Goal: Task Accomplishment & Management: Manage account settings

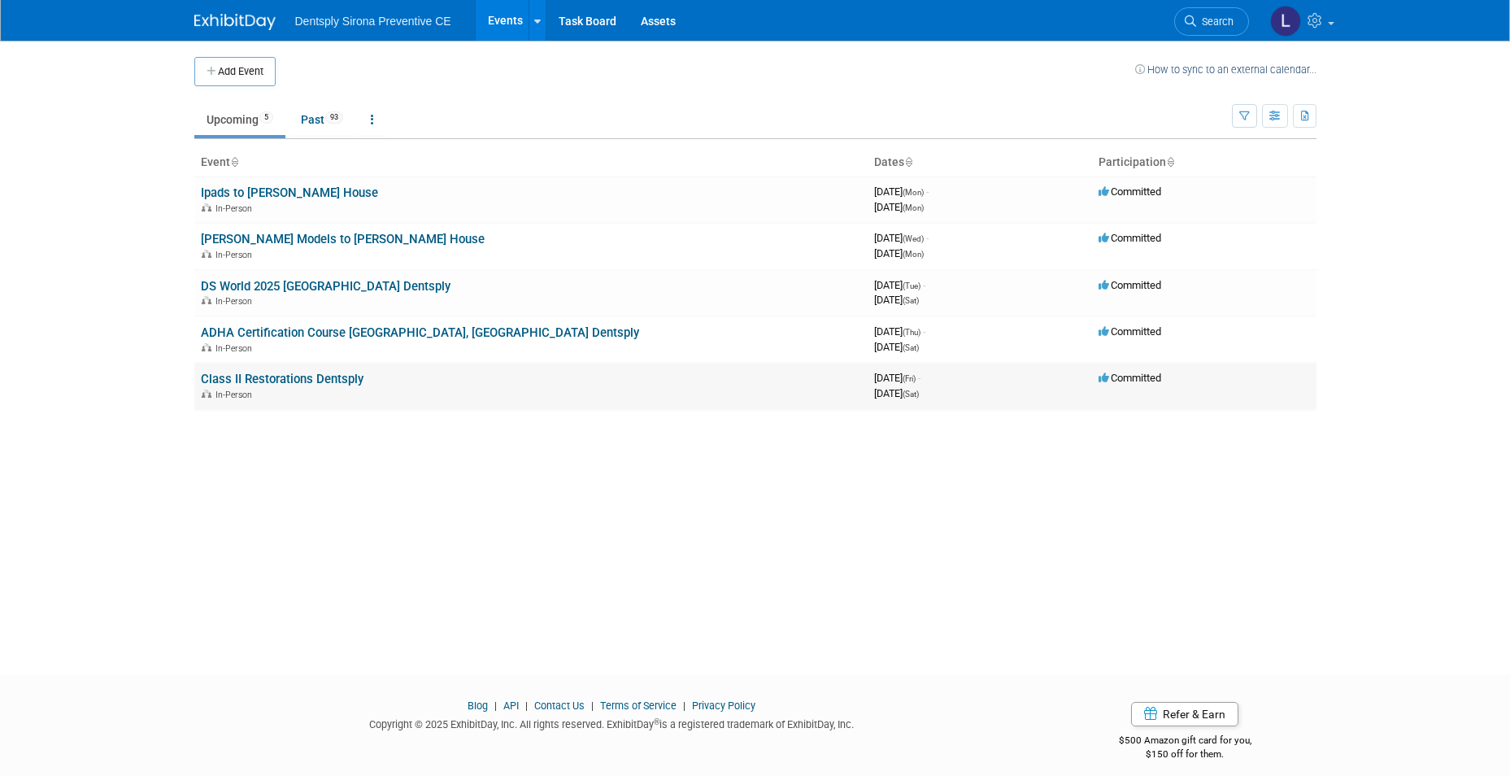
click at [271, 381] on link "Class II Restorations Dentsply" at bounding box center [282, 379] width 163 height 15
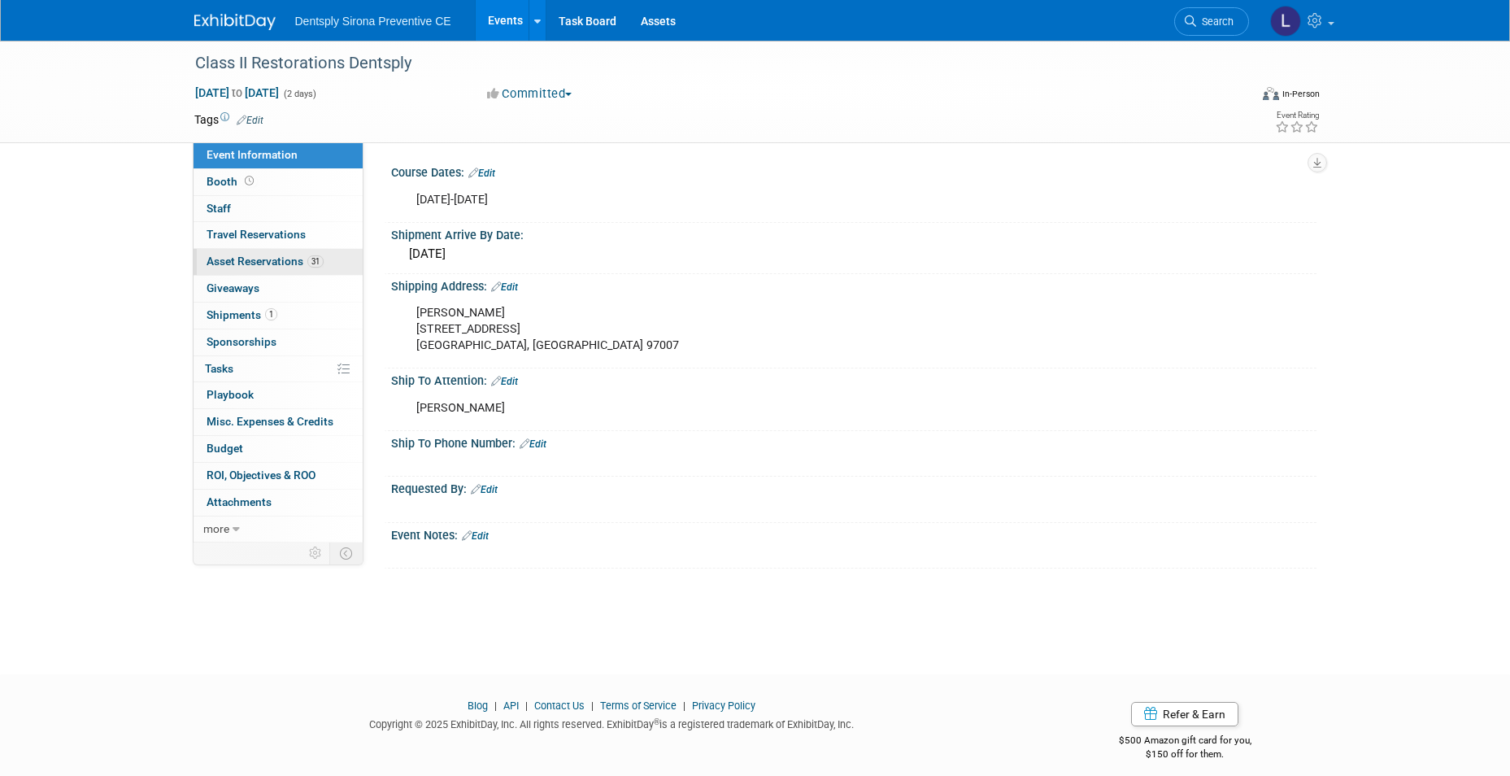
click at [277, 260] on span "Asset Reservations 31" at bounding box center [265, 261] width 117 height 13
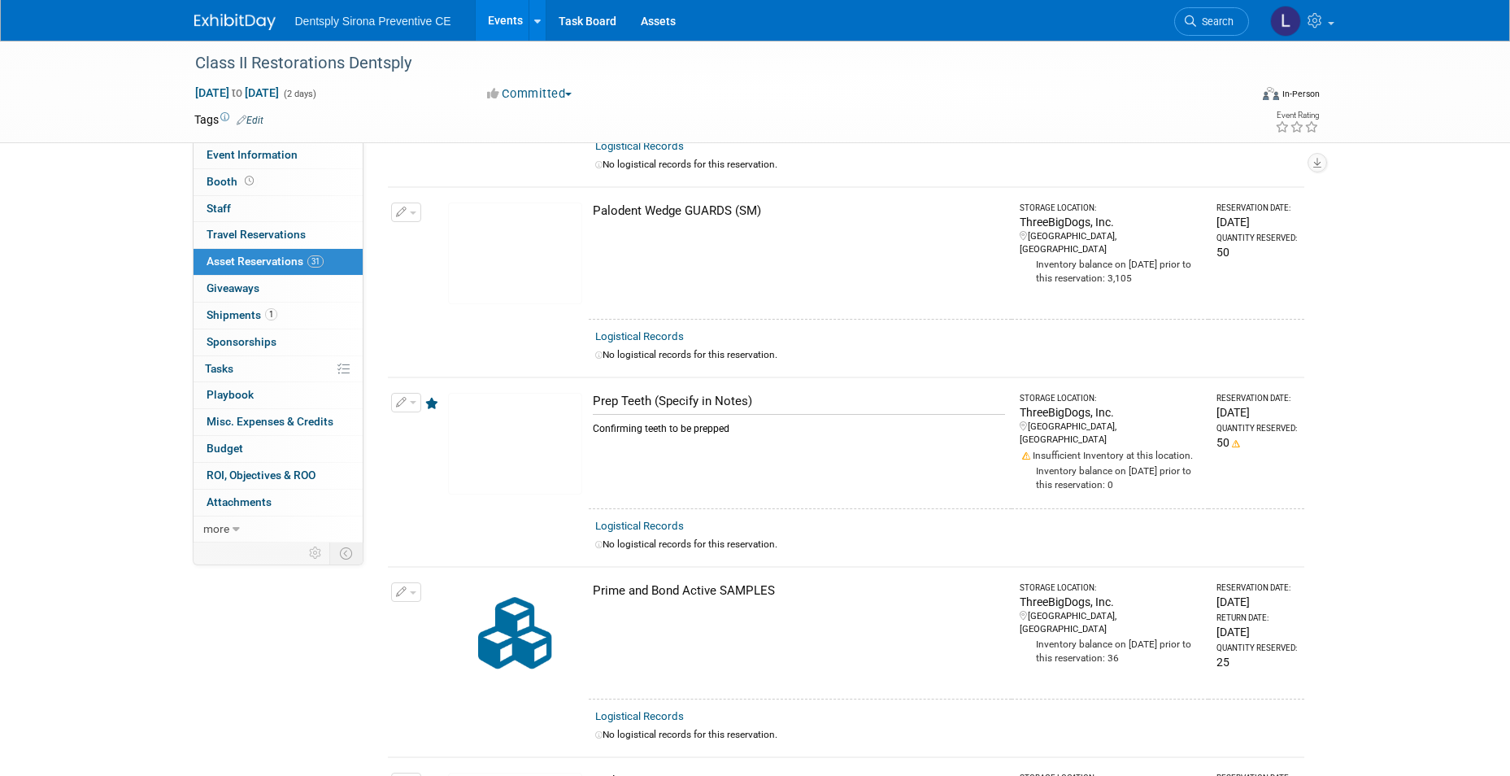
scroll to position [3660, 0]
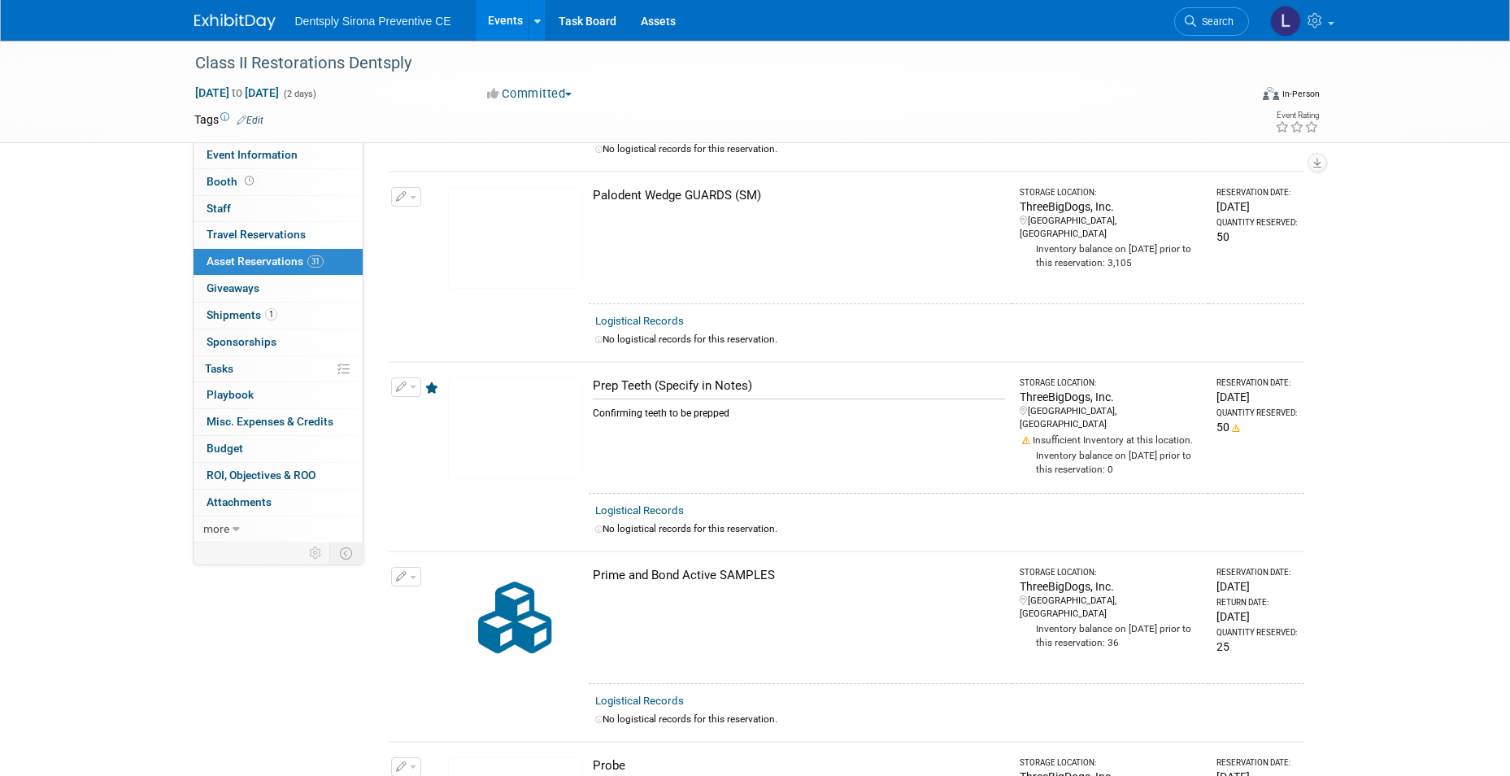
click at [433, 382] on icon at bounding box center [433, 387] width 16 height 11
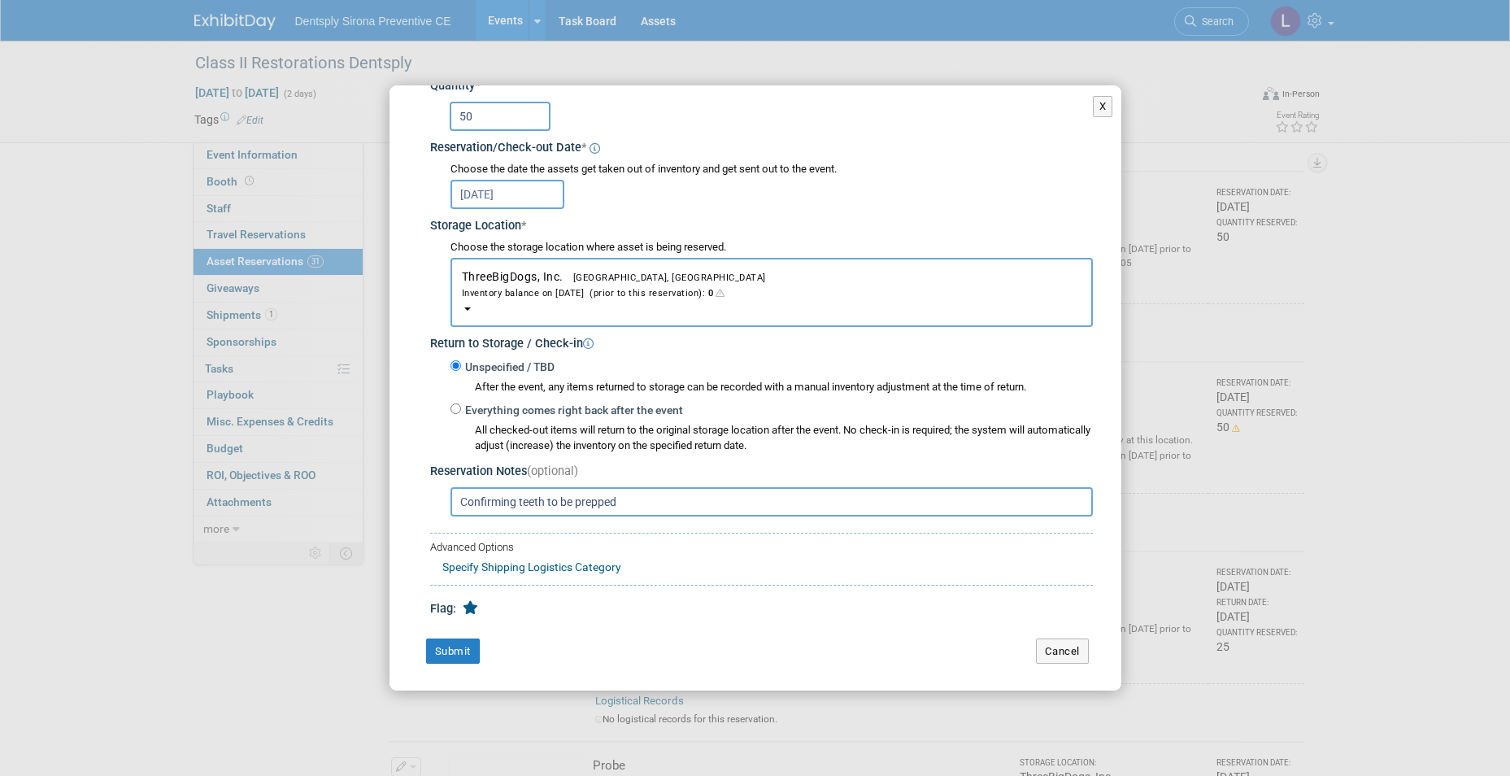
scroll to position [153, 0]
drag, startPoint x: 652, startPoint y: 494, endPoint x: 381, endPoint y: 535, distance: 273.9
click at [394, 526] on div "Change Reservation Prep Teeth (Specify in Notes) * * 50" at bounding box center [756, 311] width 732 height 758
type input "#29 and #30 Ordered more shipping to DCIM"
click at [455, 651] on button "Submit" at bounding box center [453, 650] width 54 height 26
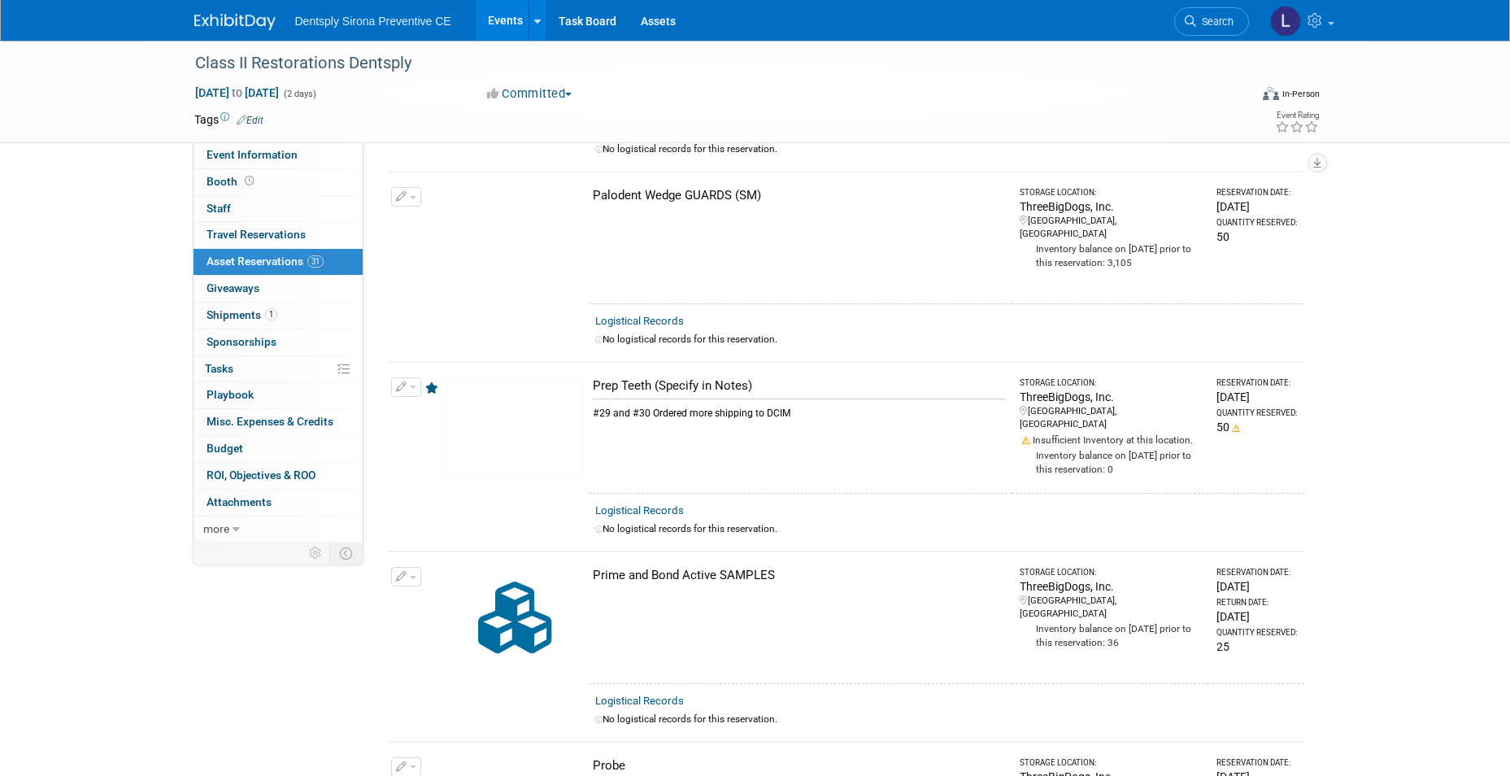
click at [427, 382] on icon at bounding box center [433, 387] width 16 height 11
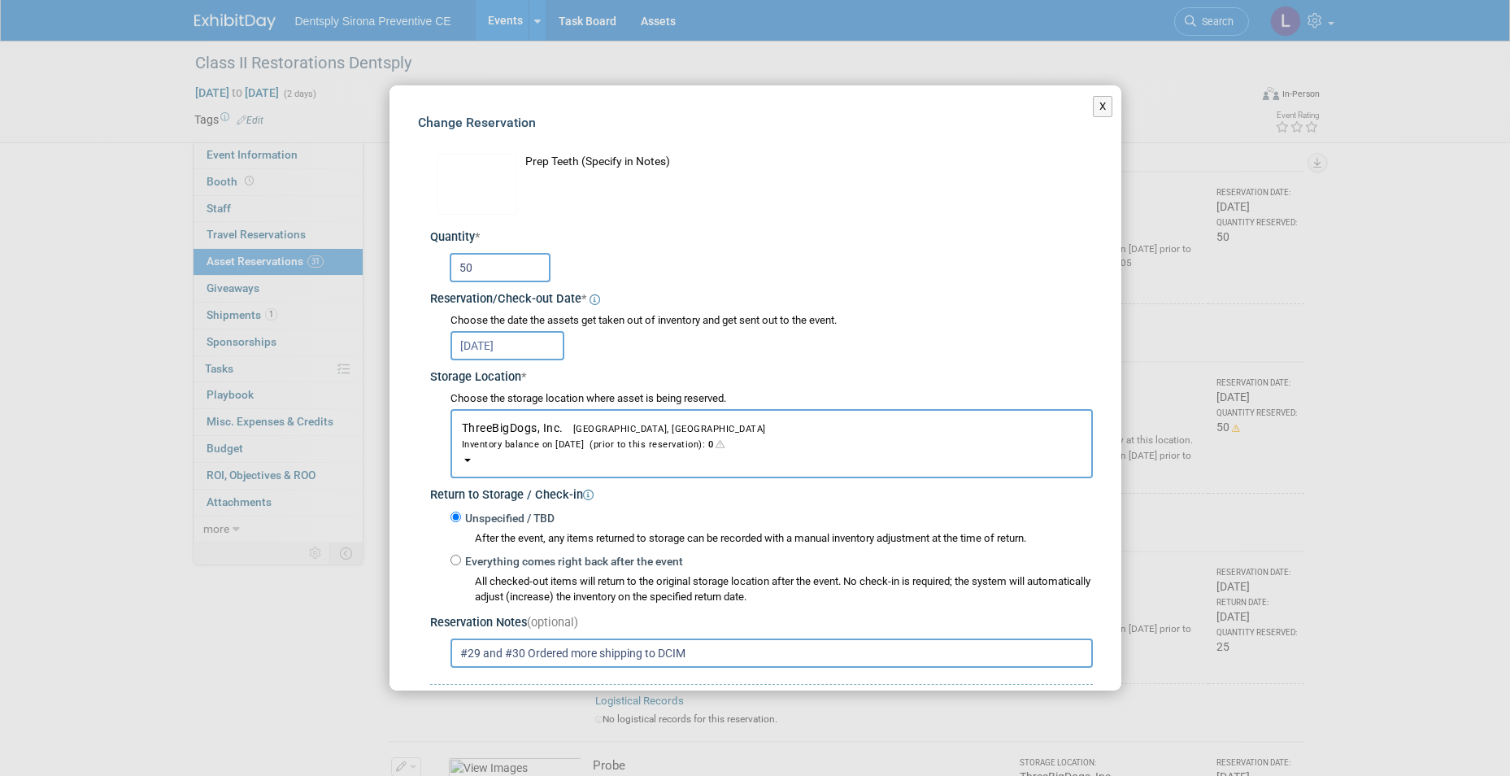
click at [491, 264] on input "50" at bounding box center [500, 267] width 101 height 29
type input "5"
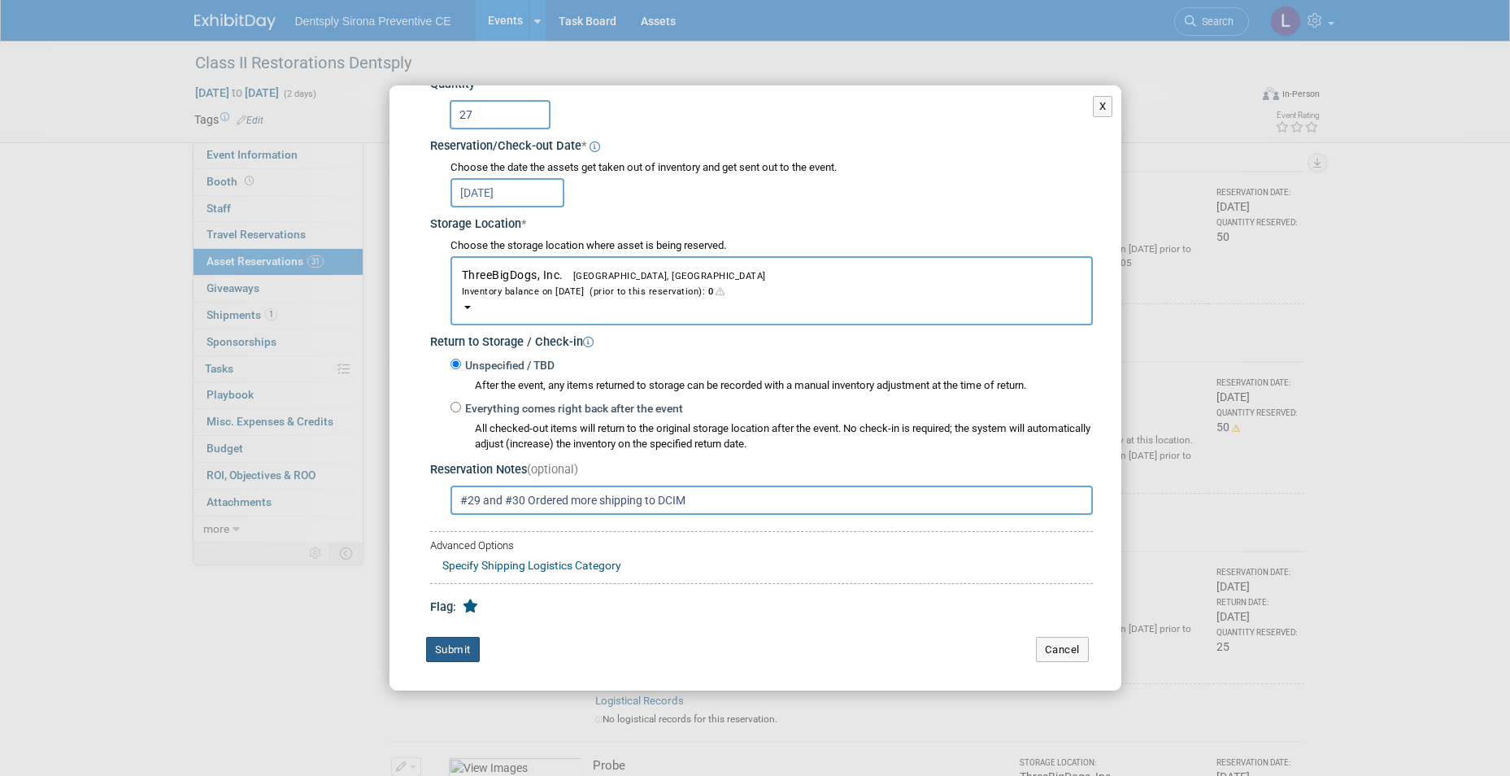
type input "27"
click at [441, 647] on button "Submit" at bounding box center [453, 650] width 54 height 26
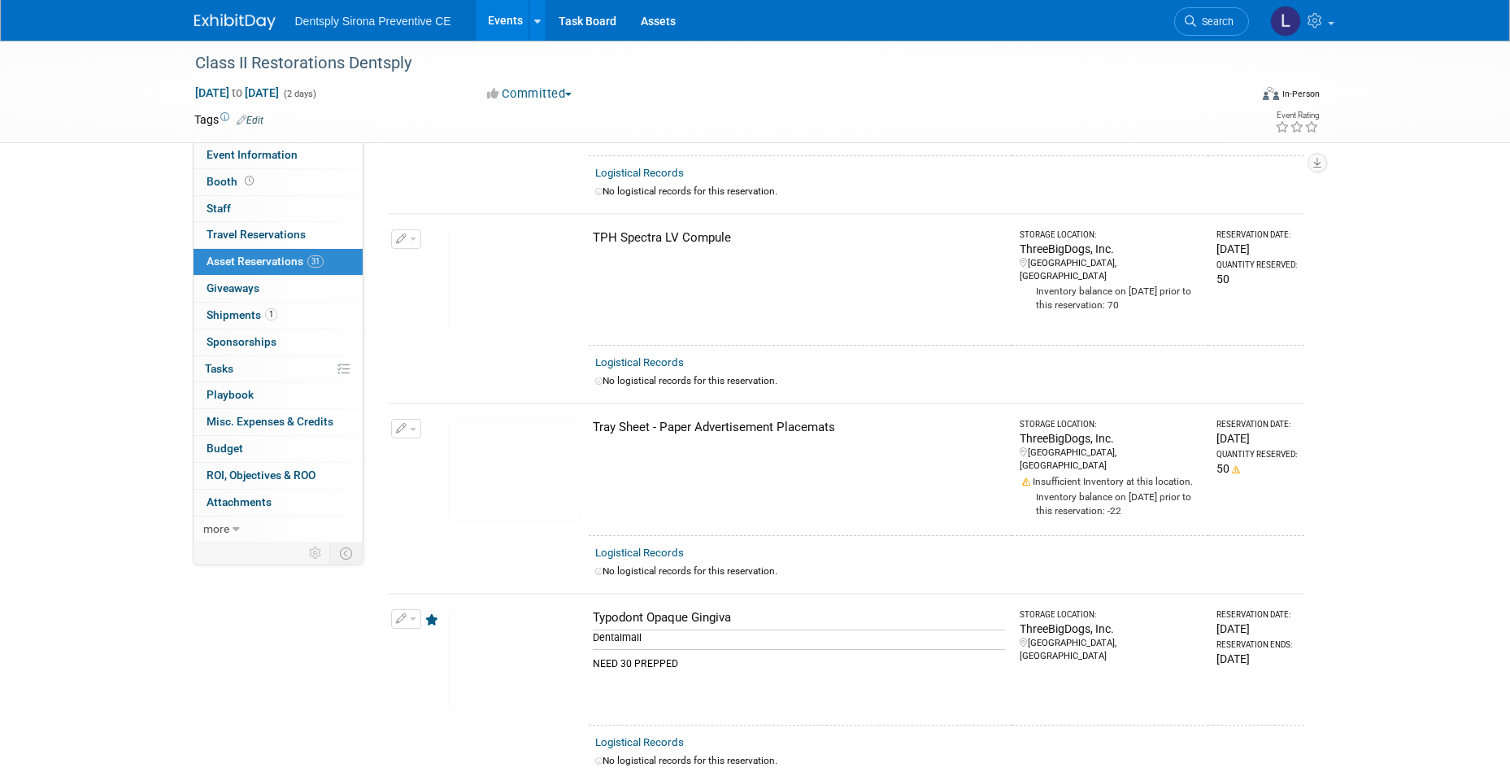
scroll to position [5368, 0]
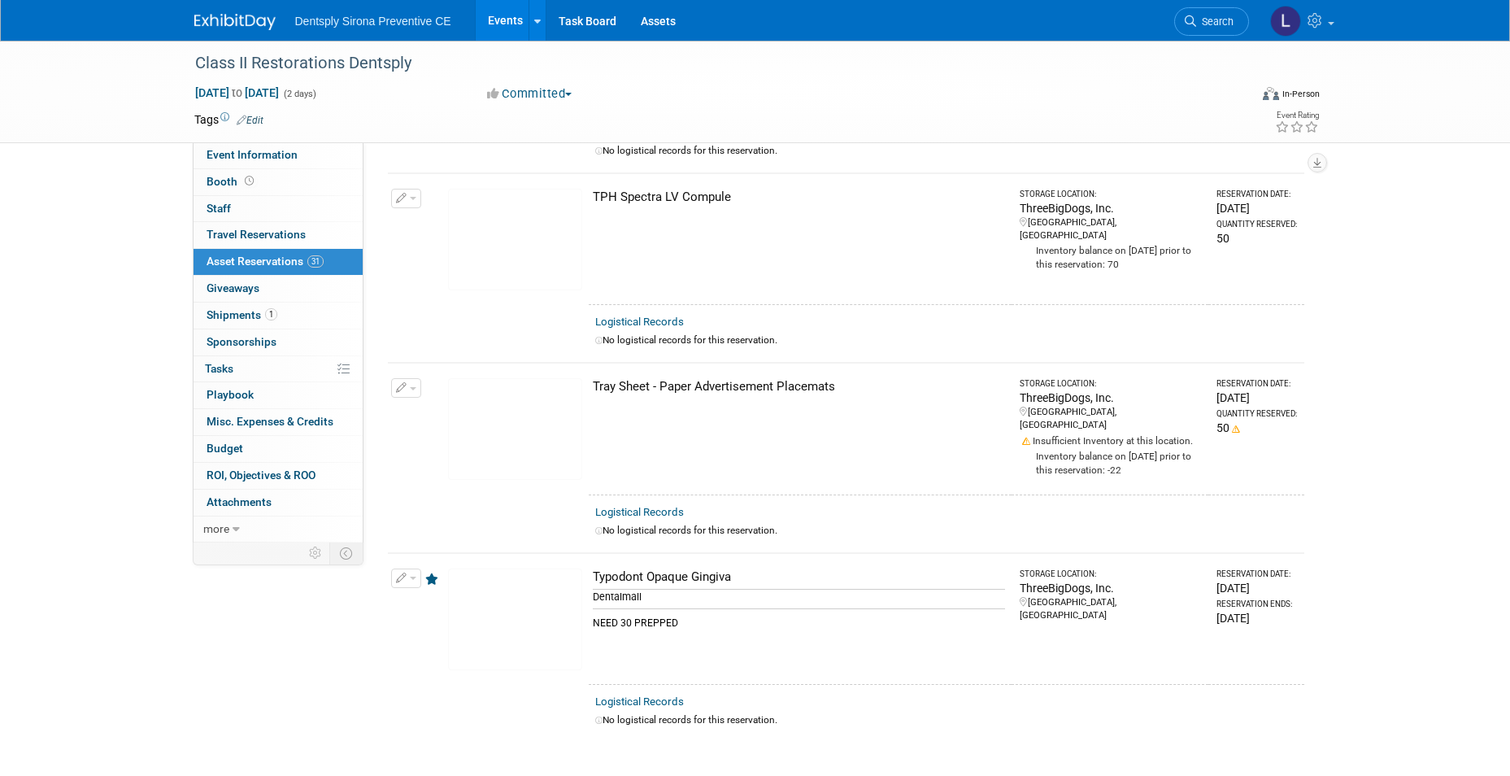
click at [431, 573] on icon at bounding box center [433, 578] width 16 height 11
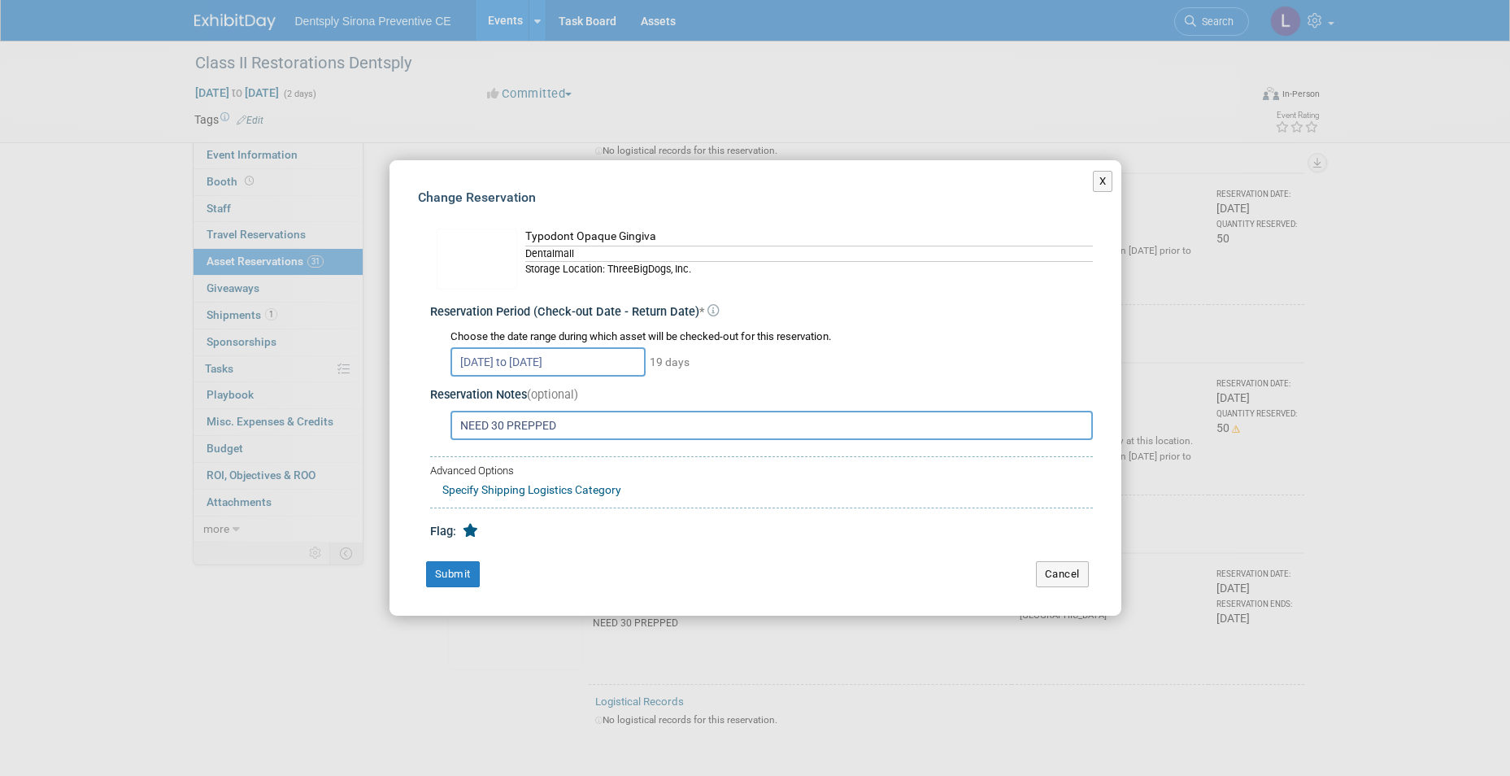
click at [503, 428] on input "NEED 30 PREPPED" at bounding box center [772, 425] width 643 height 29
click at [595, 421] on input "NEED 27 PREPPED" at bounding box center [772, 425] width 643 height 29
type input "NEED 27 PREPPED- Tooth Prep #29 and #30 - More replacement teeth have been orde…"
click at [451, 574] on button "Submit" at bounding box center [453, 574] width 54 height 26
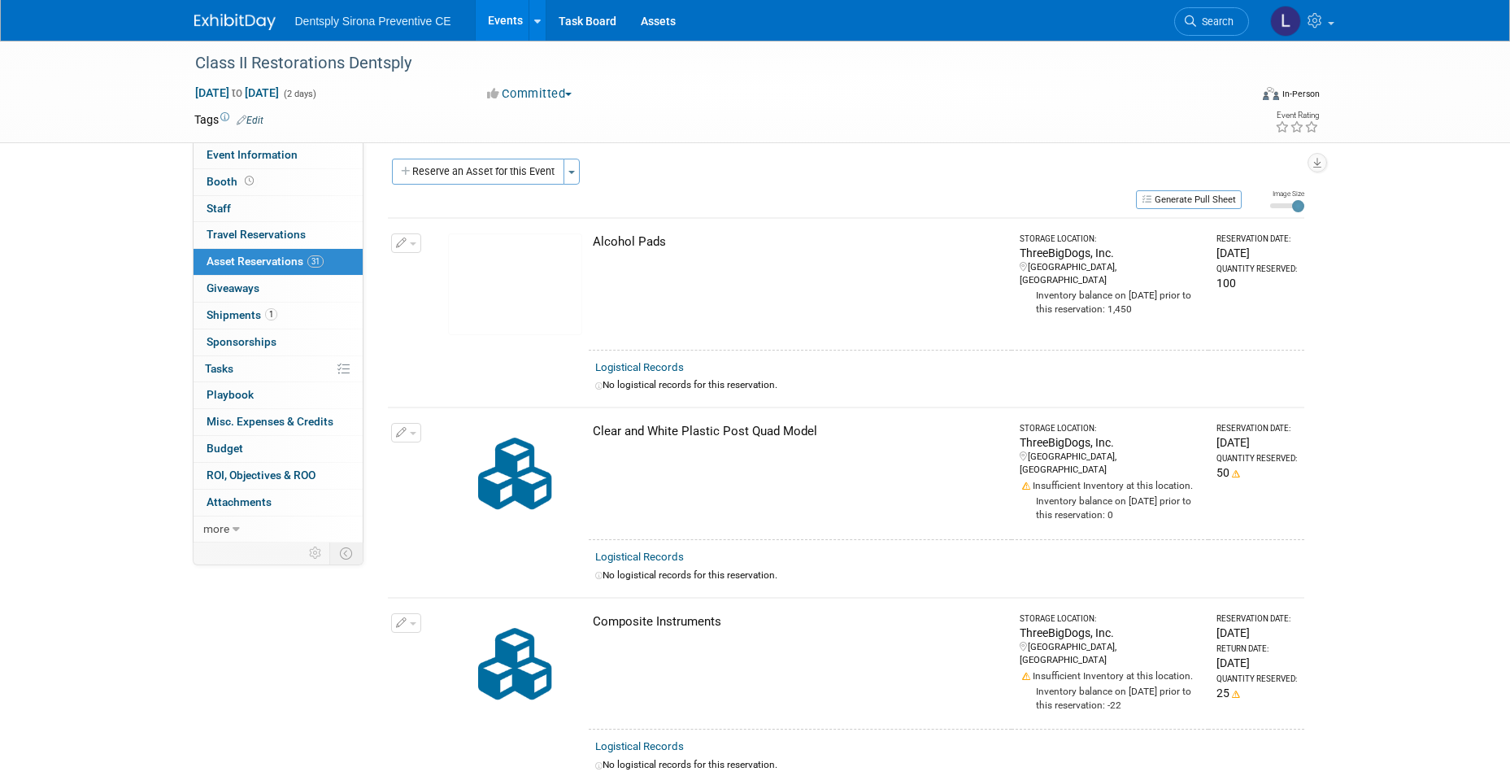
scroll to position [0, 0]
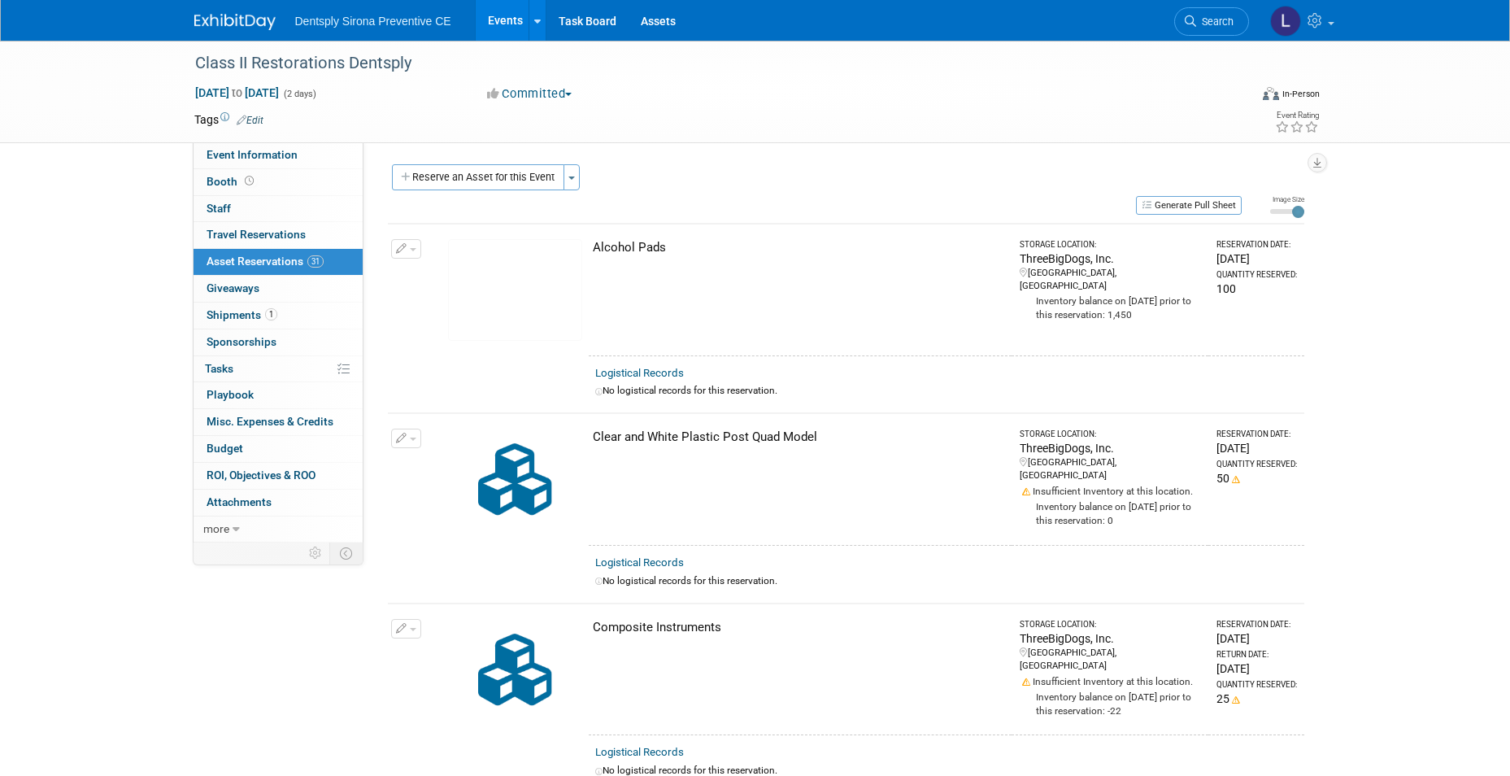
click at [410, 438] on span "button" at bounding box center [413, 439] width 7 height 3
click at [437, 461] on button "Change Reservation" at bounding box center [468, 465] width 137 height 22
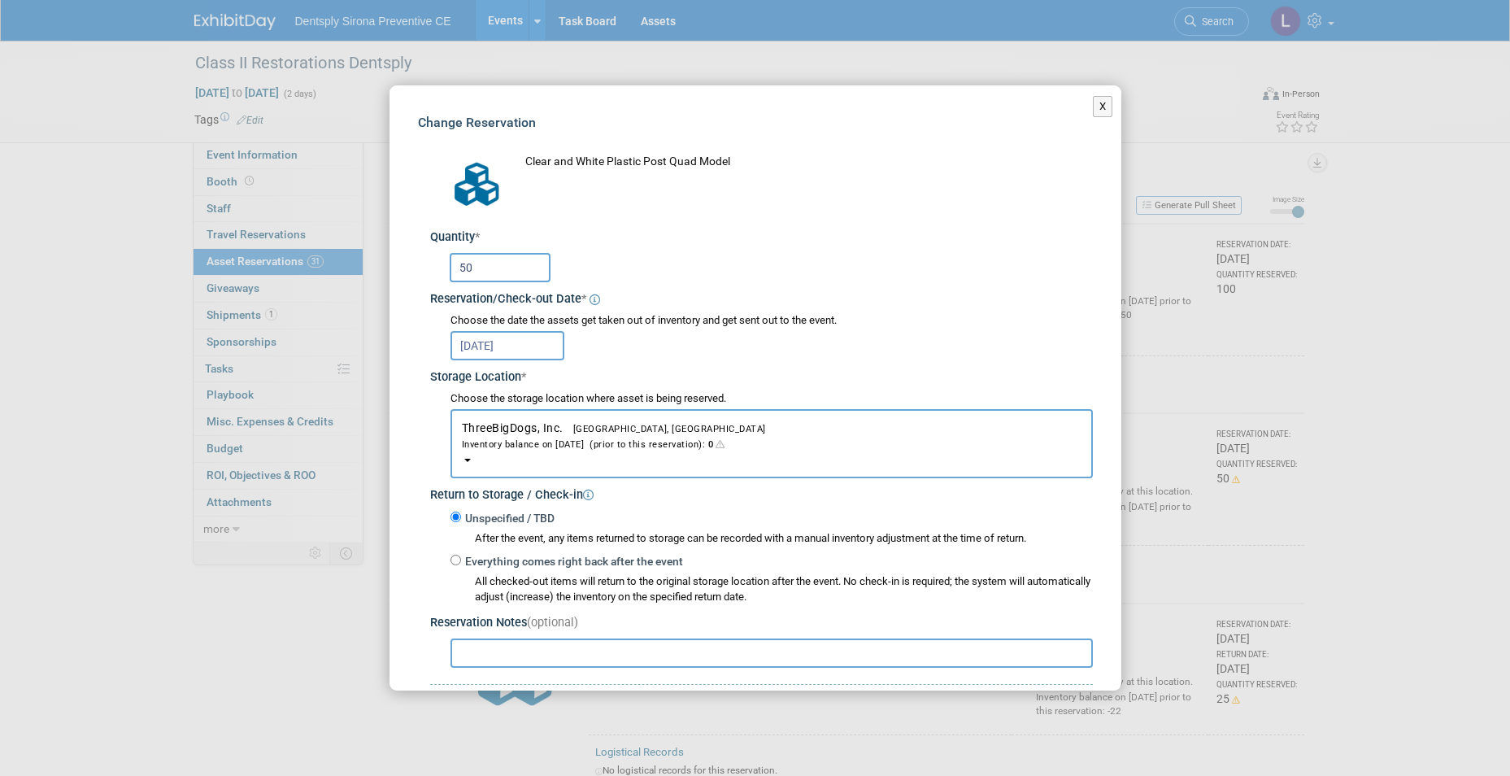
click at [470, 263] on input "50" at bounding box center [500, 267] width 101 height 29
type input "5"
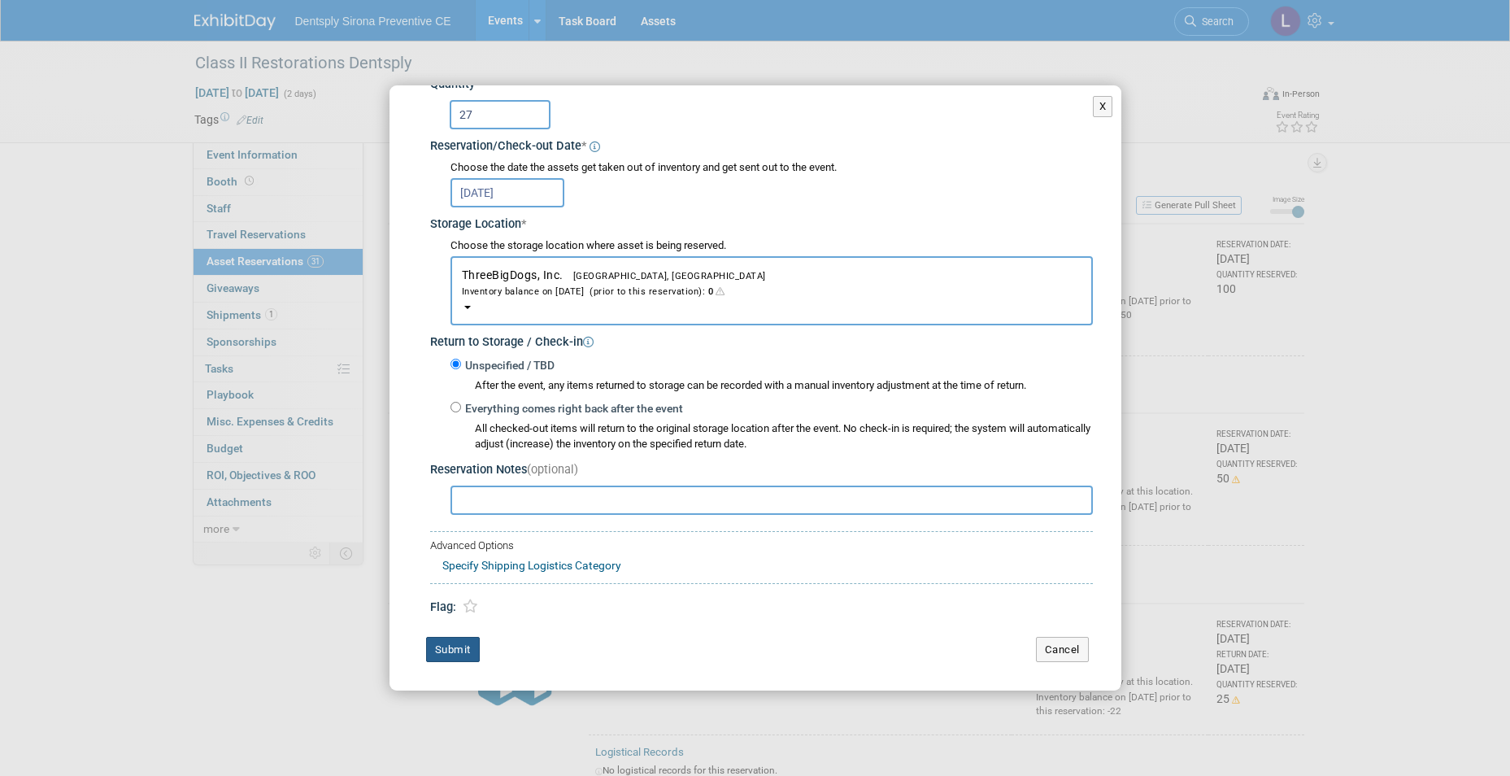
type input "27"
click at [461, 648] on button "Submit" at bounding box center [453, 650] width 54 height 26
